Goal: Information Seeking & Learning: Learn about a topic

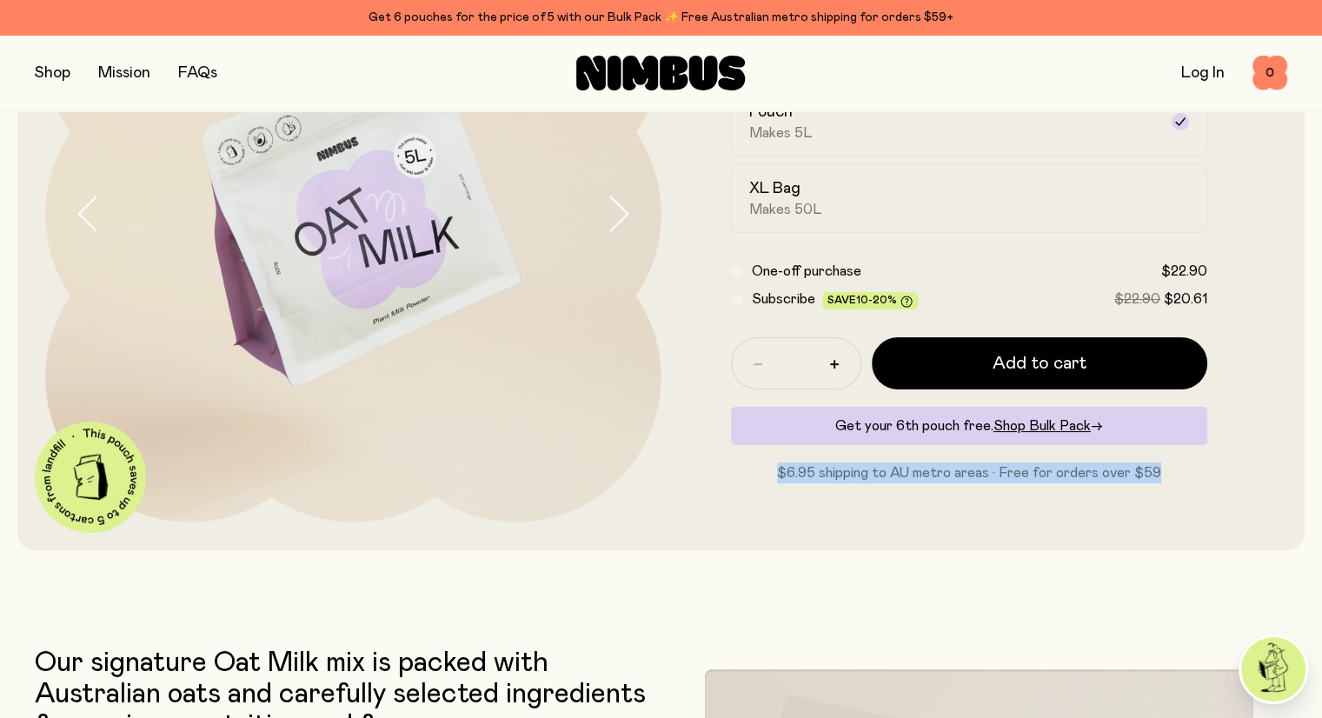
scroll to position [348, 0]
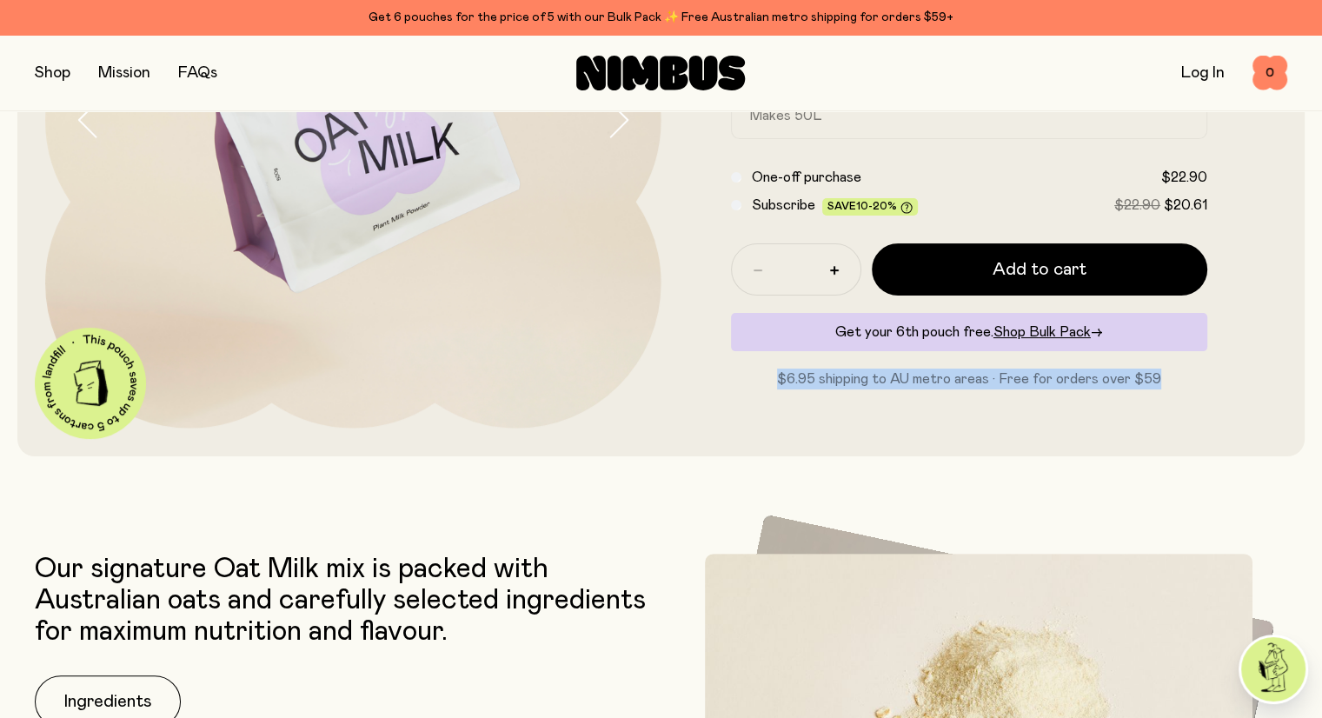
click at [883, 407] on div "Oat Milk A naturally sweet & creamy mix, packed with fresh Australian oats. Jus…" at bounding box center [969, 120] width 616 height 616
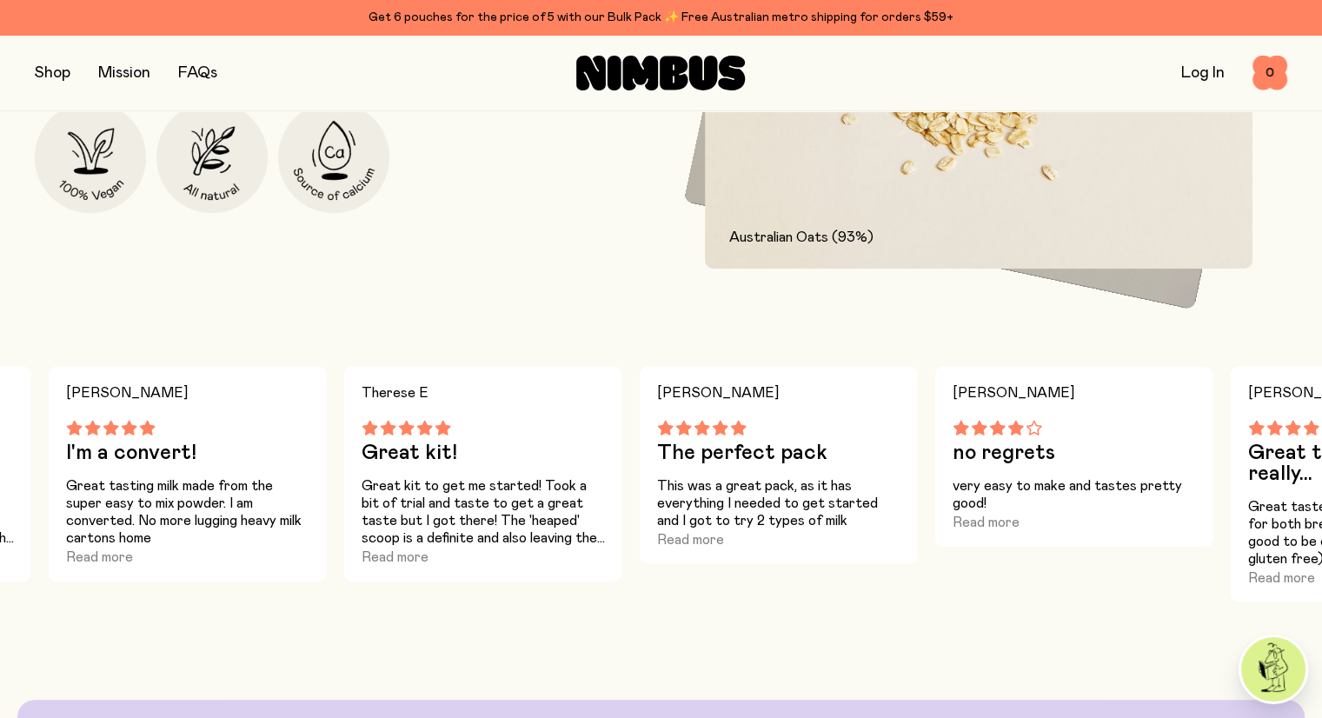
scroll to position [695, 0]
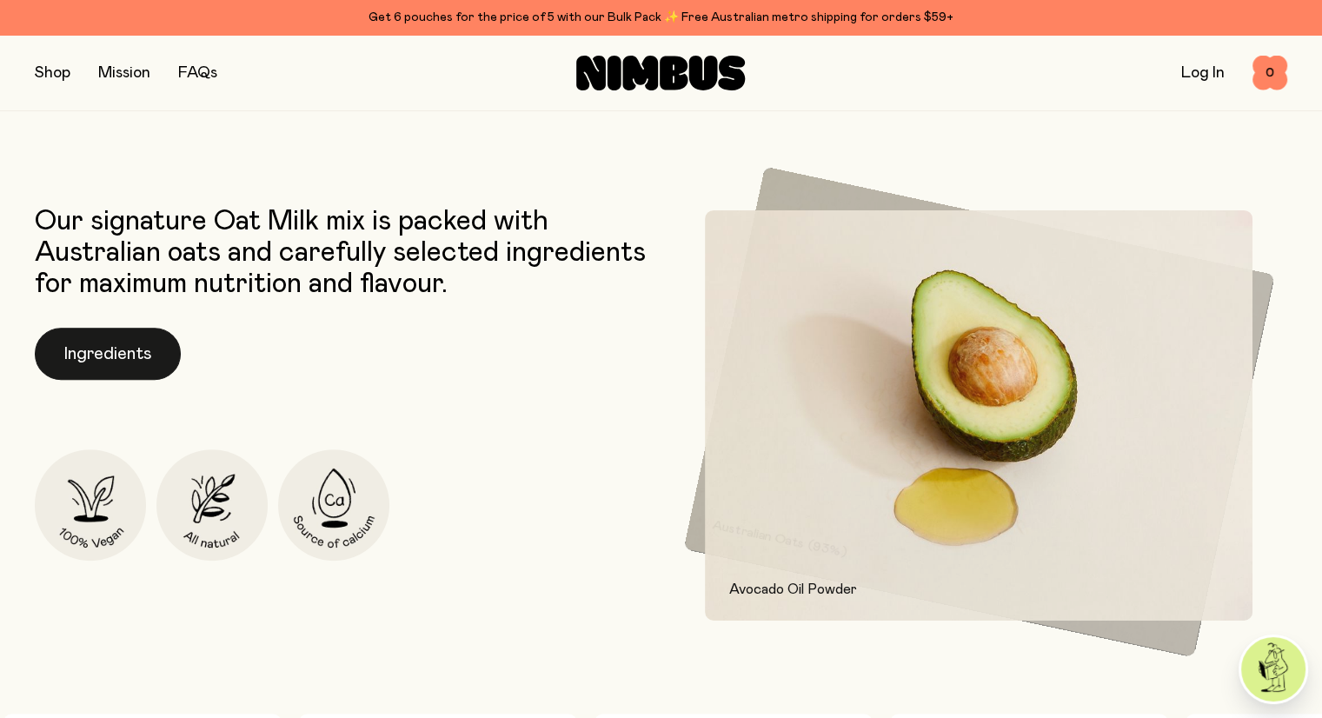
click at [97, 345] on button "Ingredients" at bounding box center [108, 354] width 146 height 52
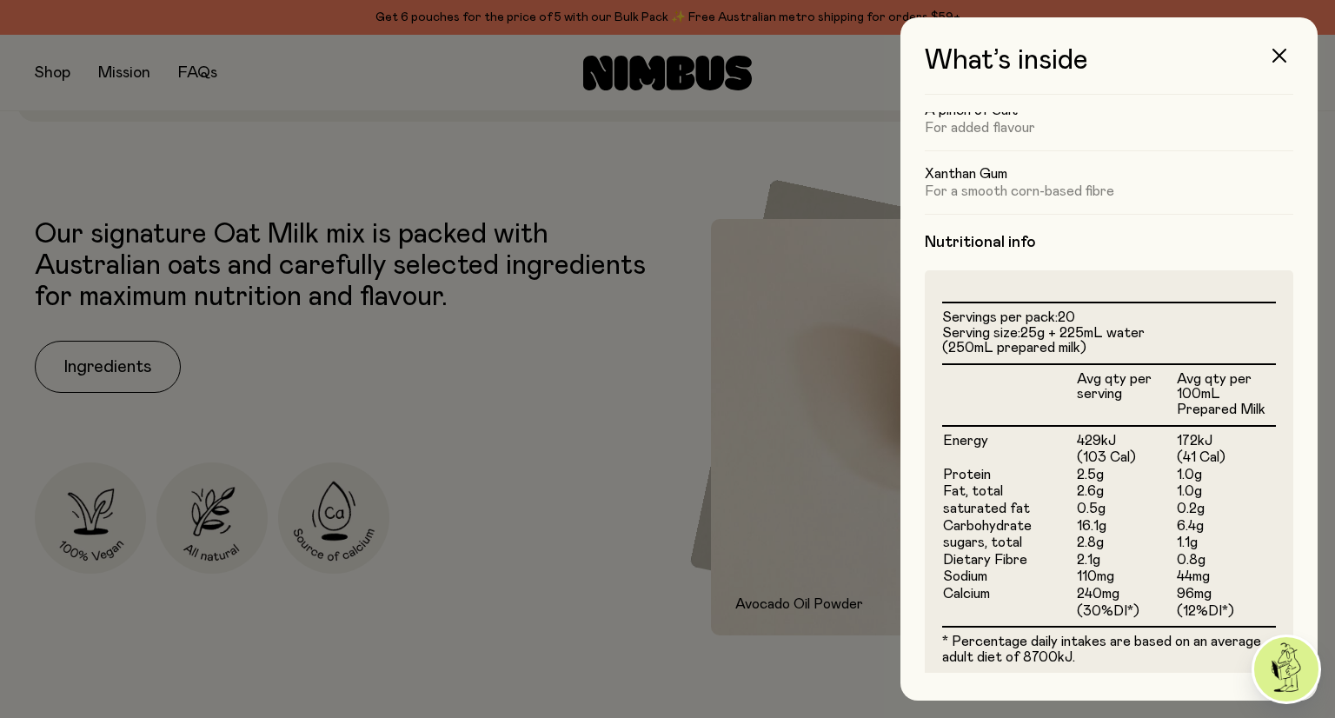
scroll to position [421, 0]
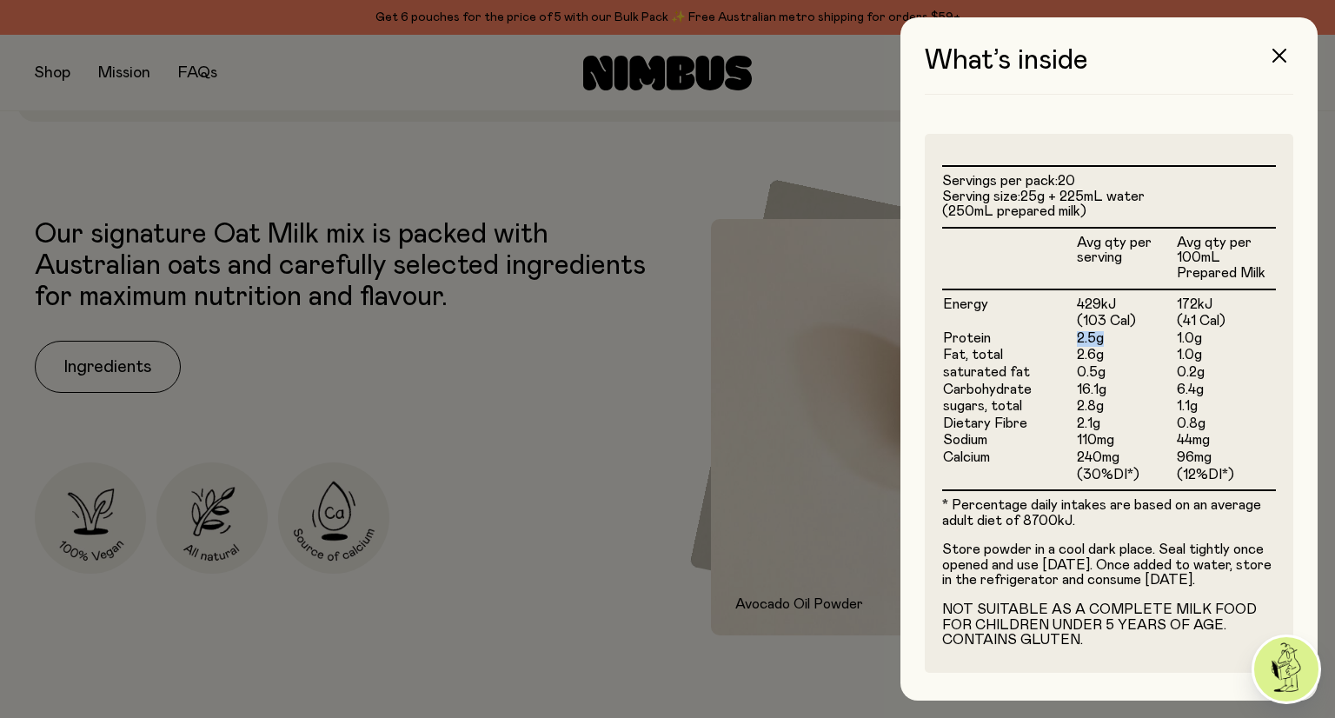
drag, startPoint x: 1072, startPoint y: 323, endPoint x: 1112, endPoint y: 327, distance: 41.0
click at [1112, 330] on td "2.5g" at bounding box center [1126, 338] width 100 height 17
click at [1280, 59] on icon "button" at bounding box center [1279, 56] width 14 height 14
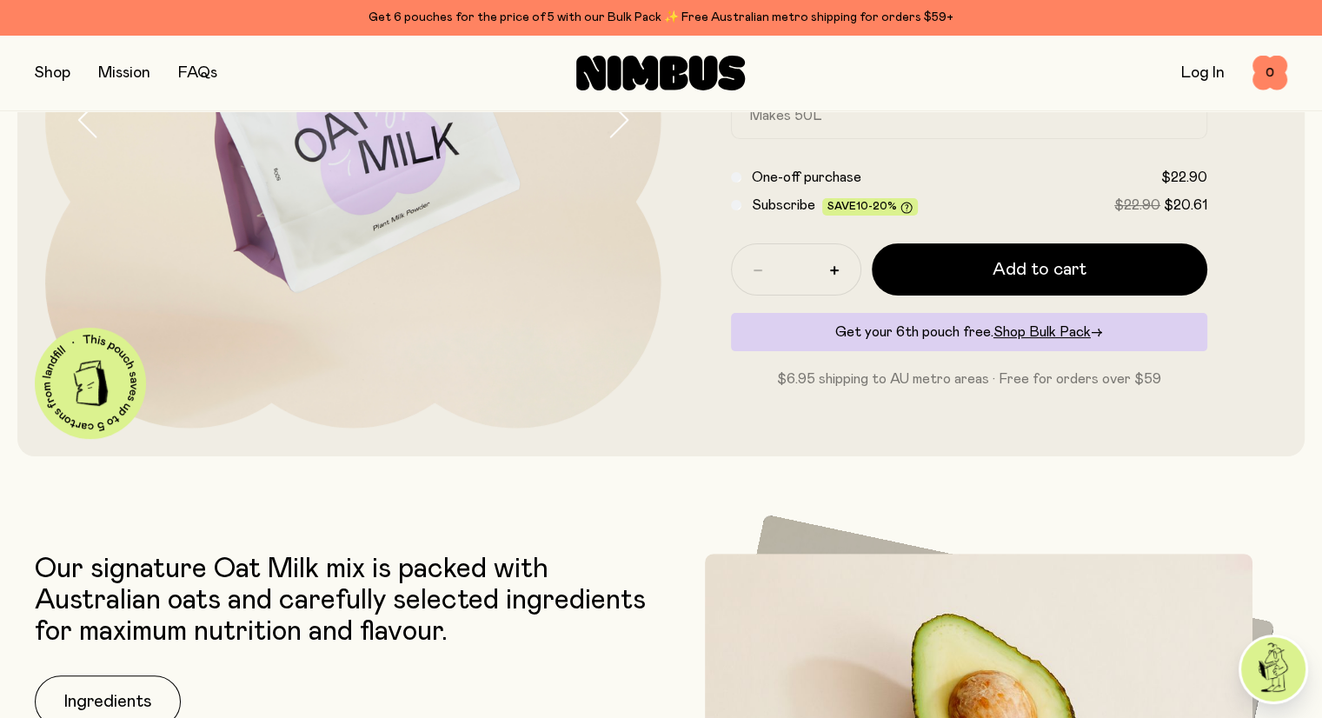
scroll to position [1043, 0]
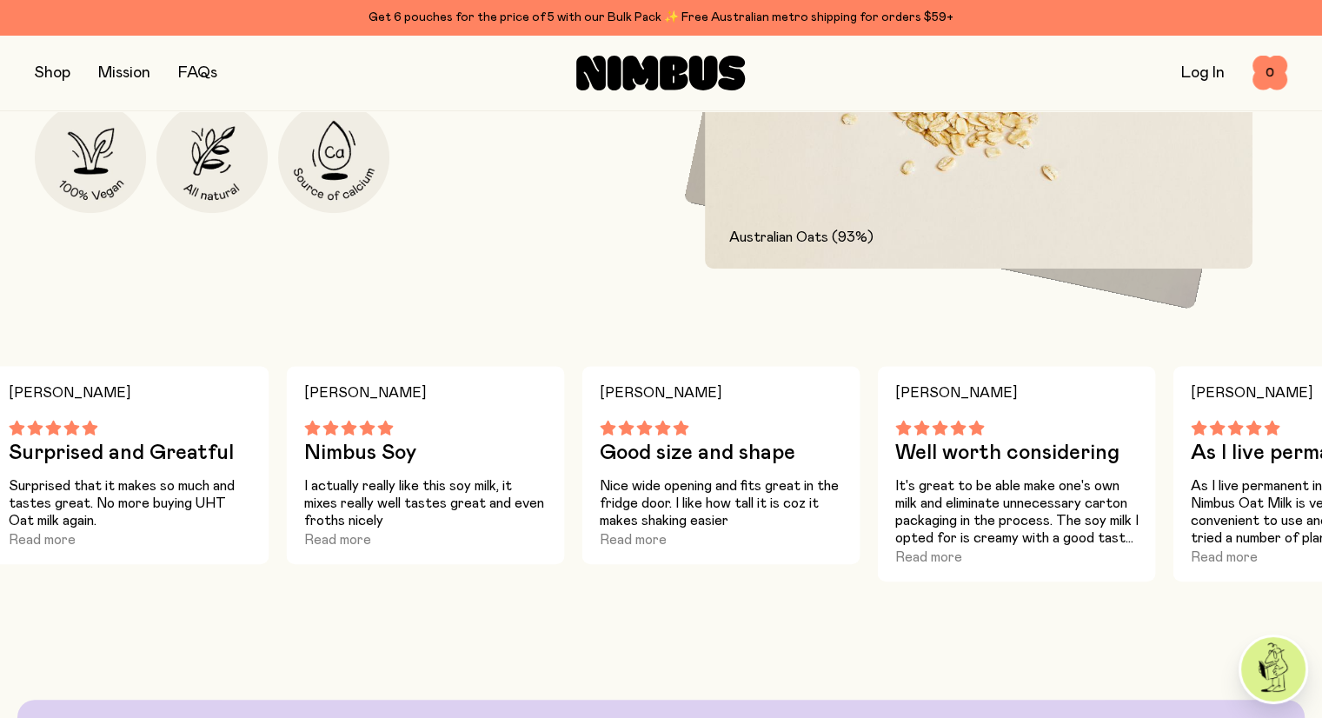
click at [424, 227] on div "Our signature Oat Milk mix is packed with Australian oats and carefully selecte…" at bounding box center [344, 63] width 618 height 411
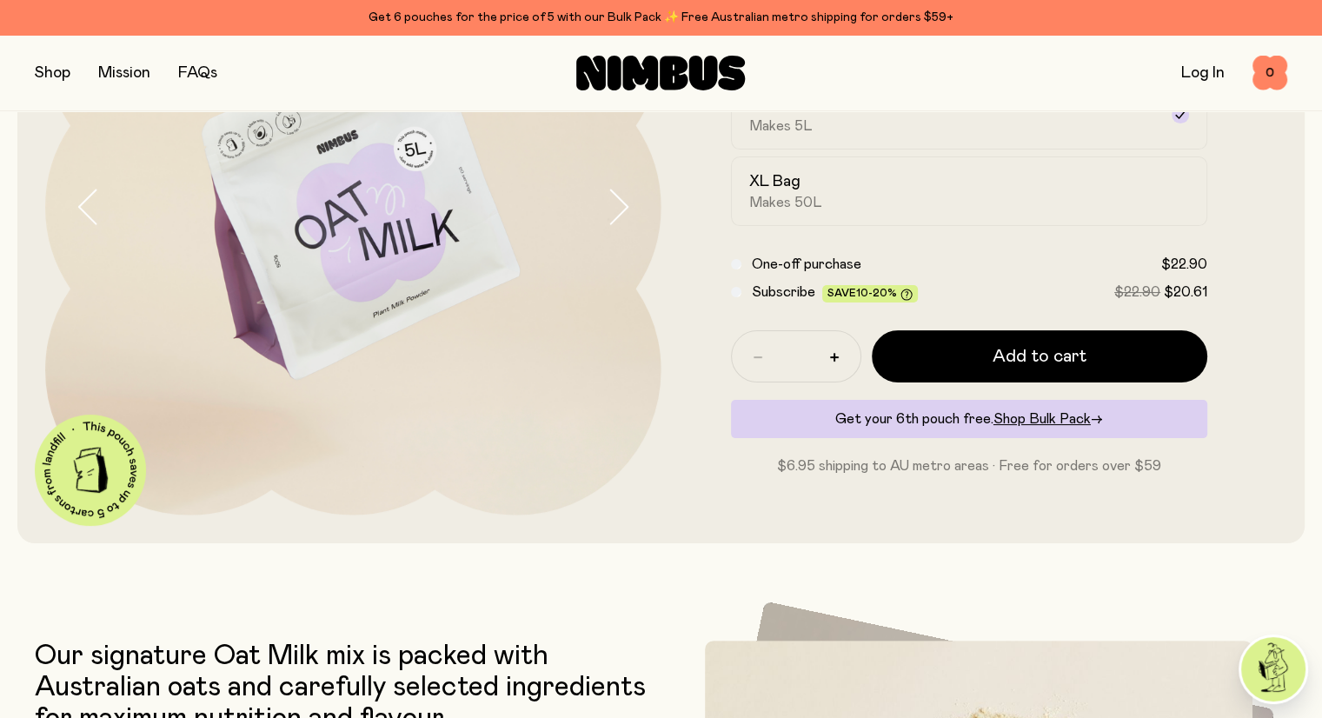
scroll to position [0, 0]
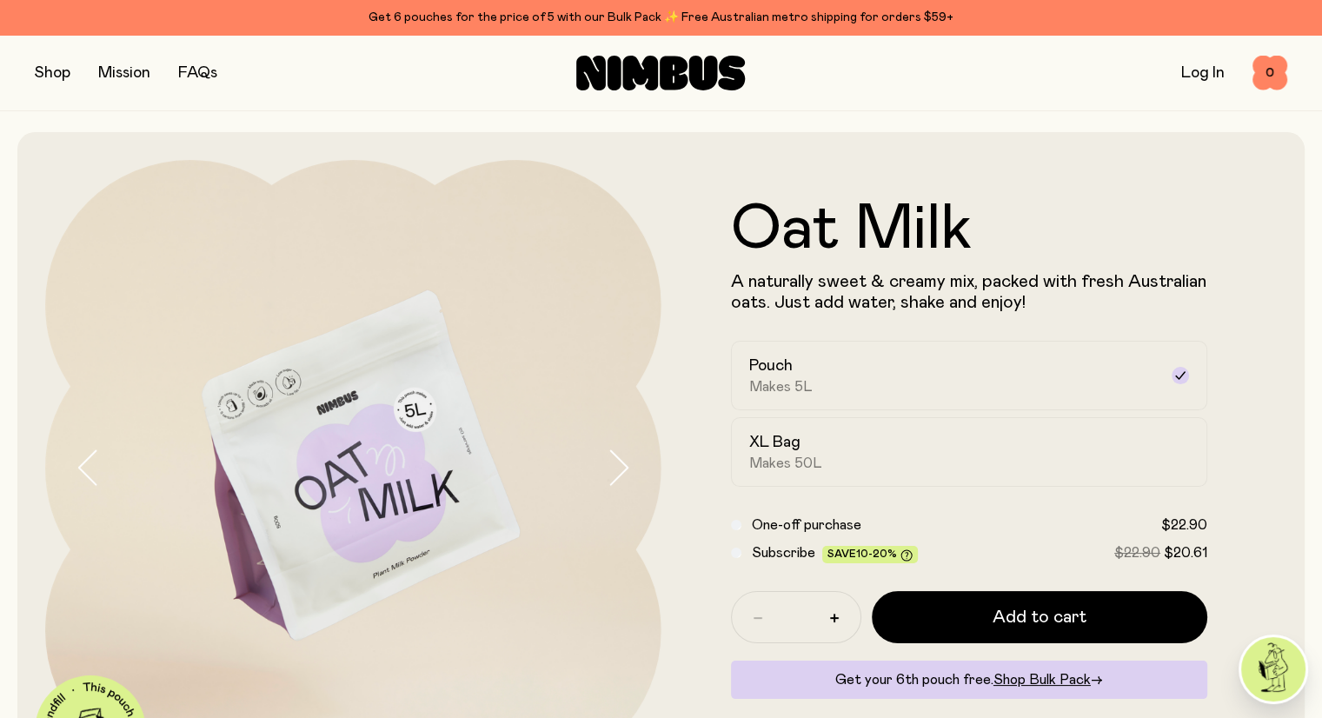
click at [656, 489] on button "button" at bounding box center [634, 468] width 56 height 616
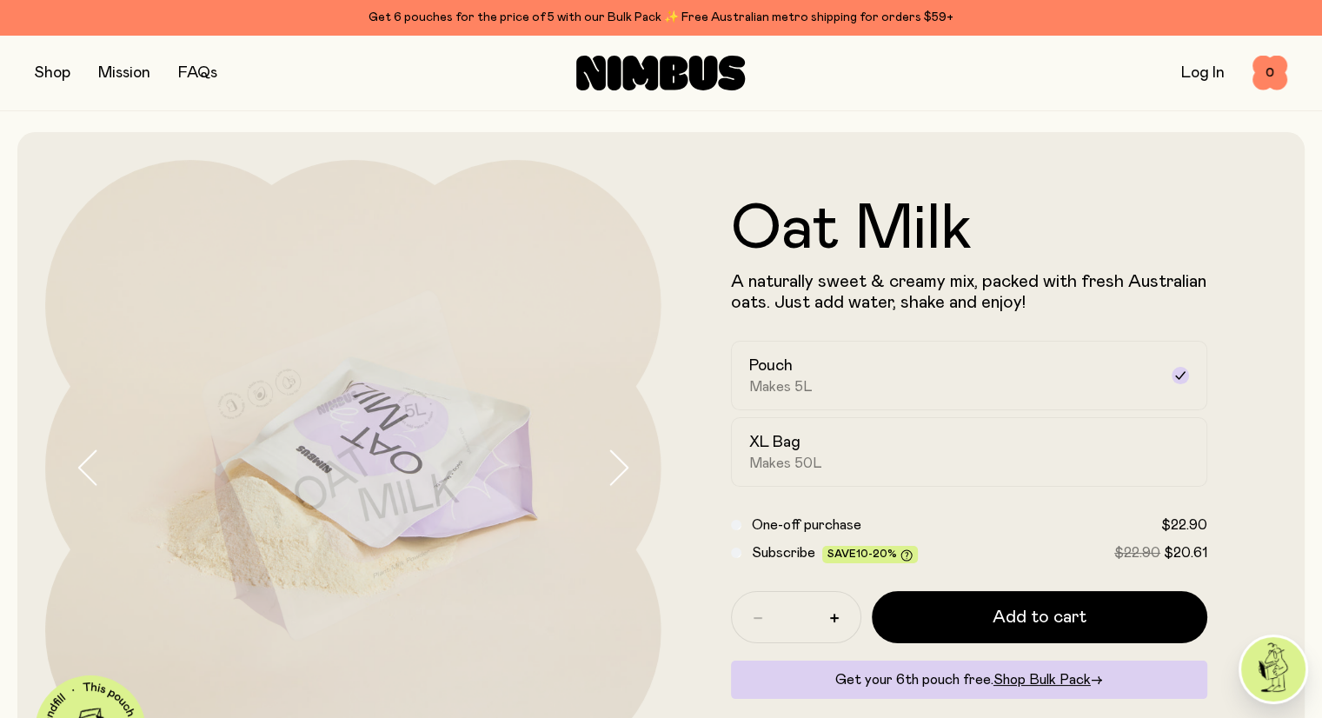
click at [624, 481] on icon "button" at bounding box center [618, 467] width 24 height 37
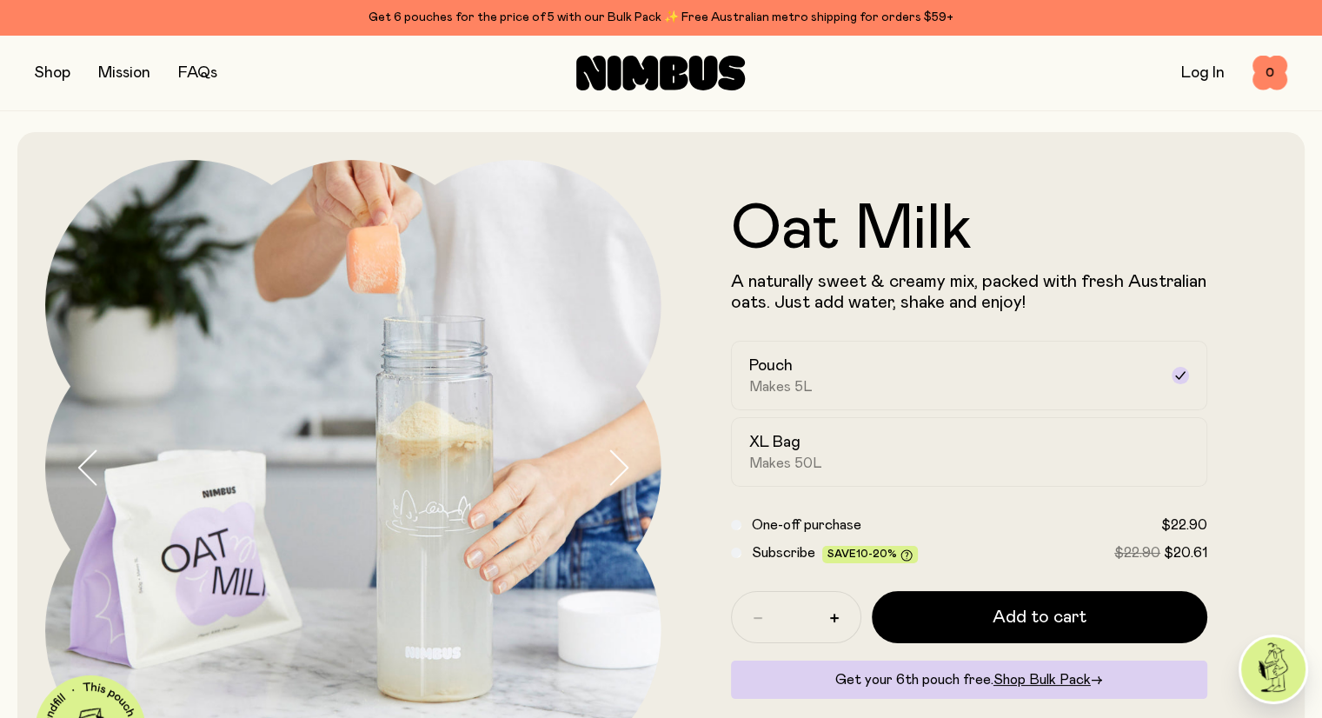
click at [614, 467] on icon "button" at bounding box center [618, 467] width 24 height 37
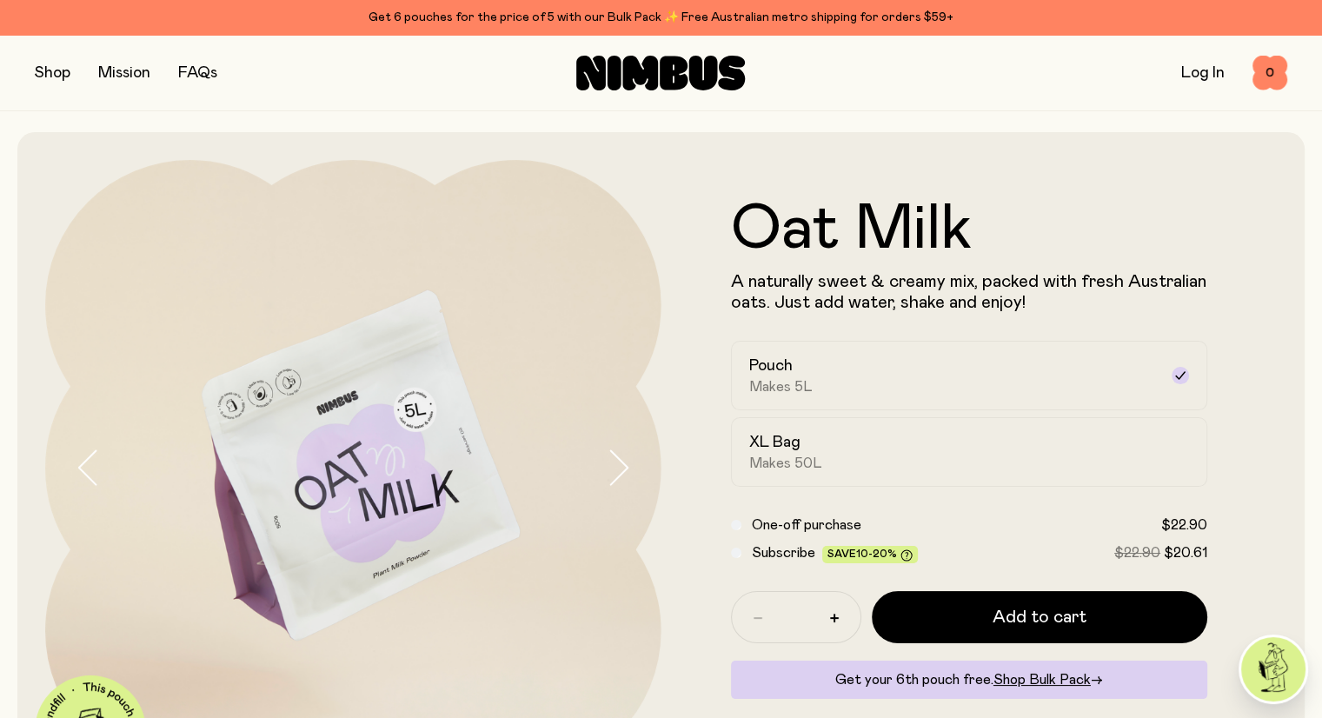
click at [614, 447] on button "button" at bounding box center [634, 468] width 56 height 616
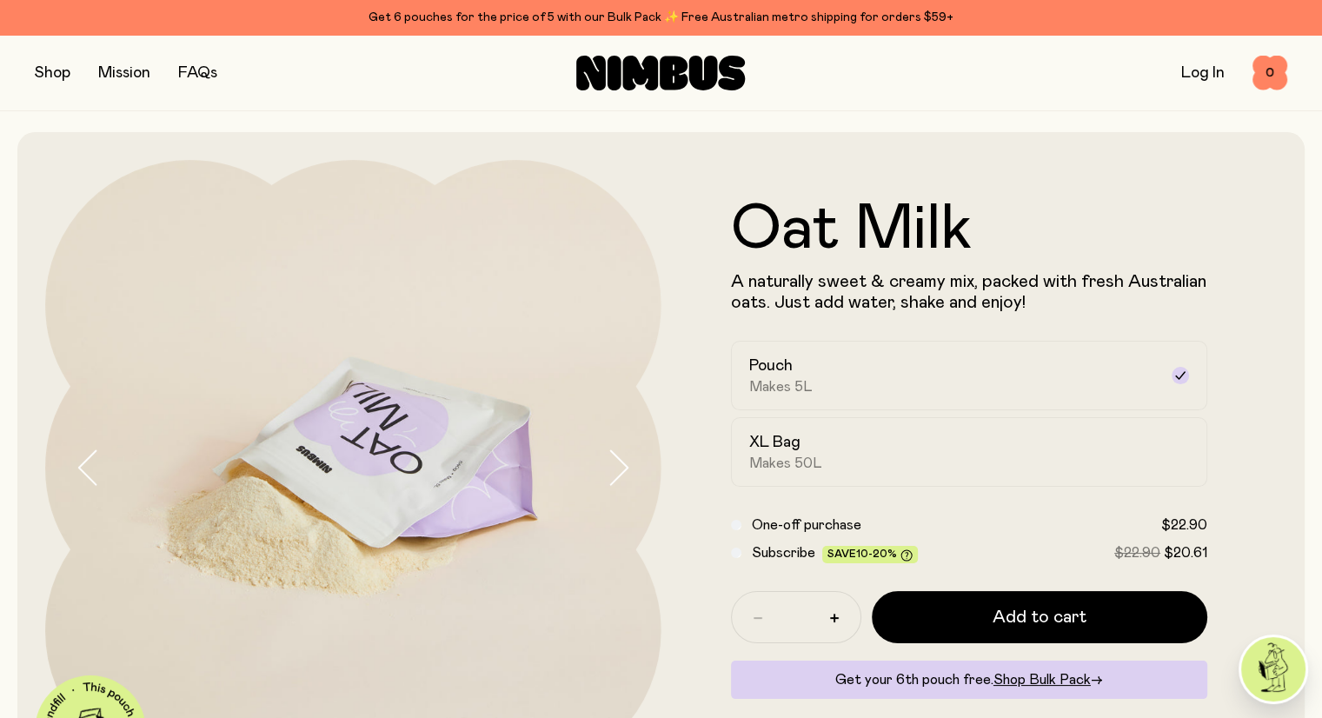
click at [614, 447] on button "button" at bounding box center [634, 468] width 56 height 616
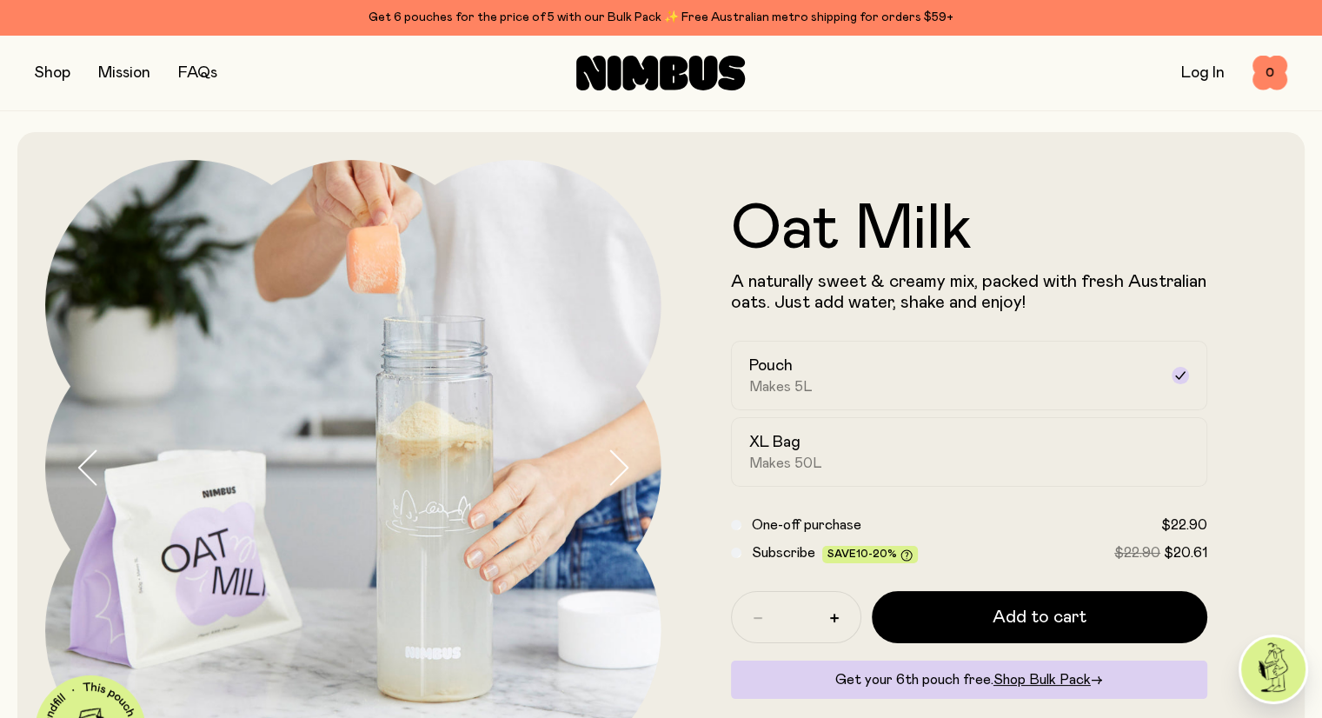
click at [614, 447] on button "button" at bounding box center [634, 468] width 56 height 616
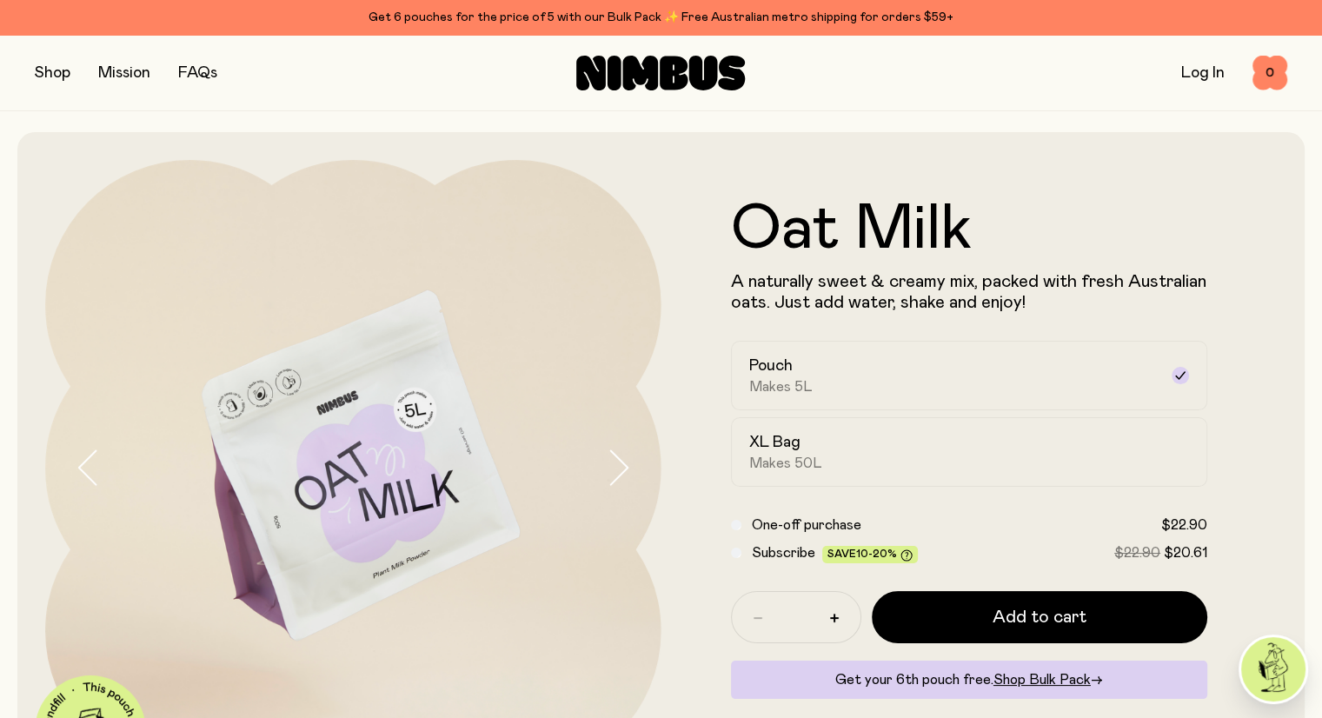
click at [614, 445] on button "button" at bounding box center [634, 468] width 56 height 616
